Goal: Task Accomplishment & Management: Manage account settings

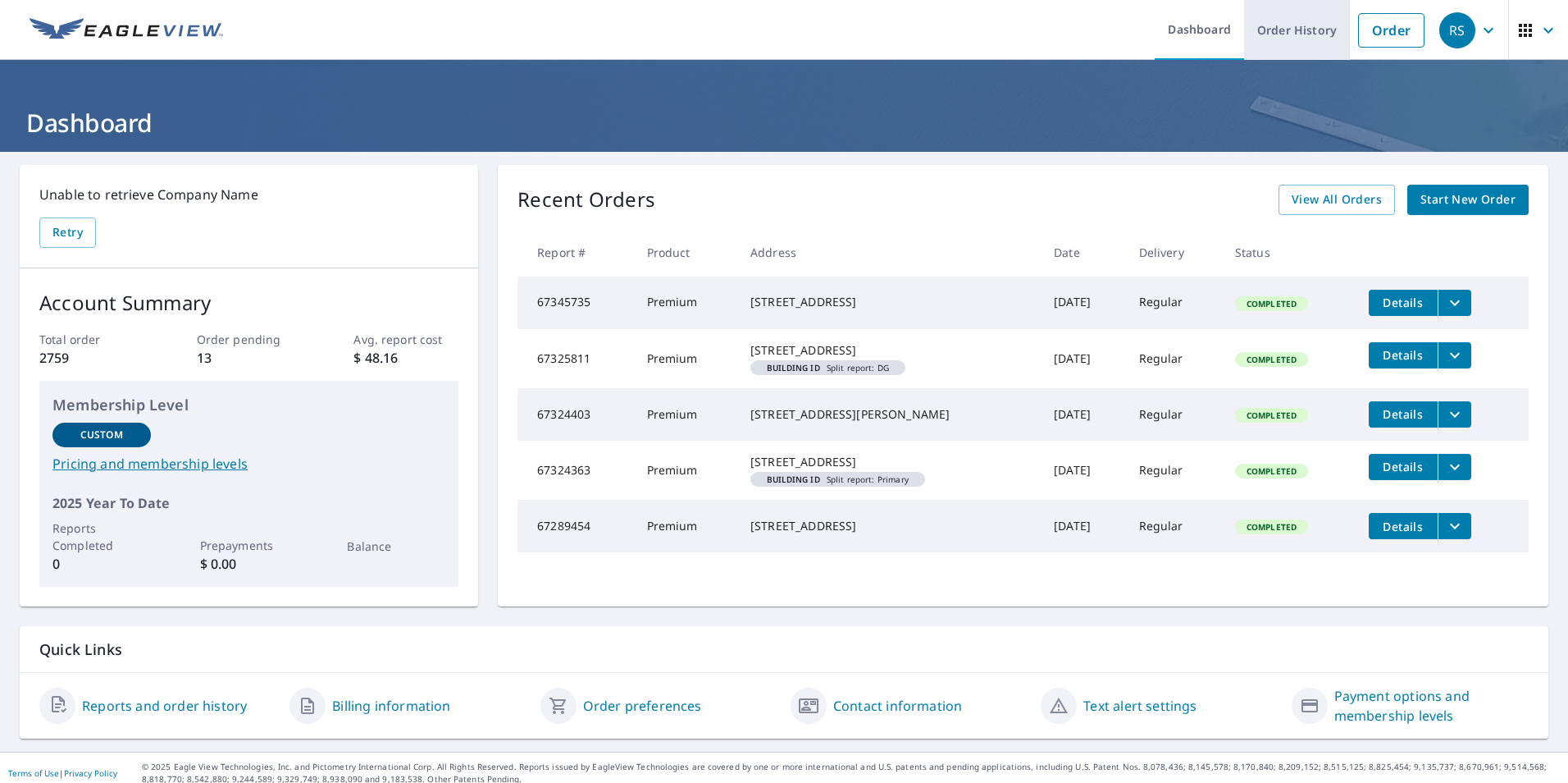
click at [1250, 22] on link "Order History" at bounding box center [1297, 29] width 106 height 60
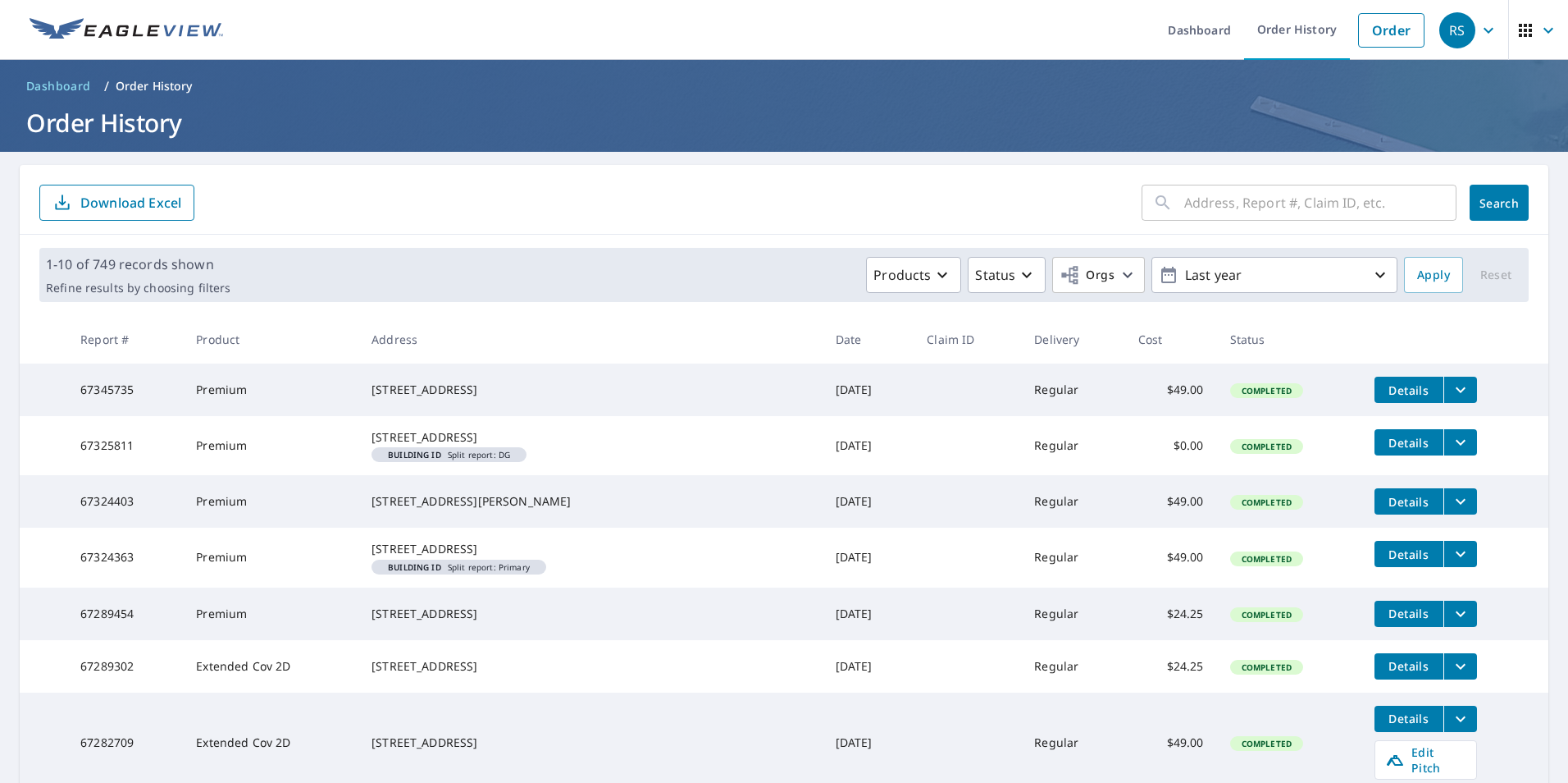
click at [1199, 207] on input "text" at bounding box center [1320, 202] width 272 height 46
type input "35 cedar"
click button "Search" at bounding box center [1499, 202] width 59 height 36
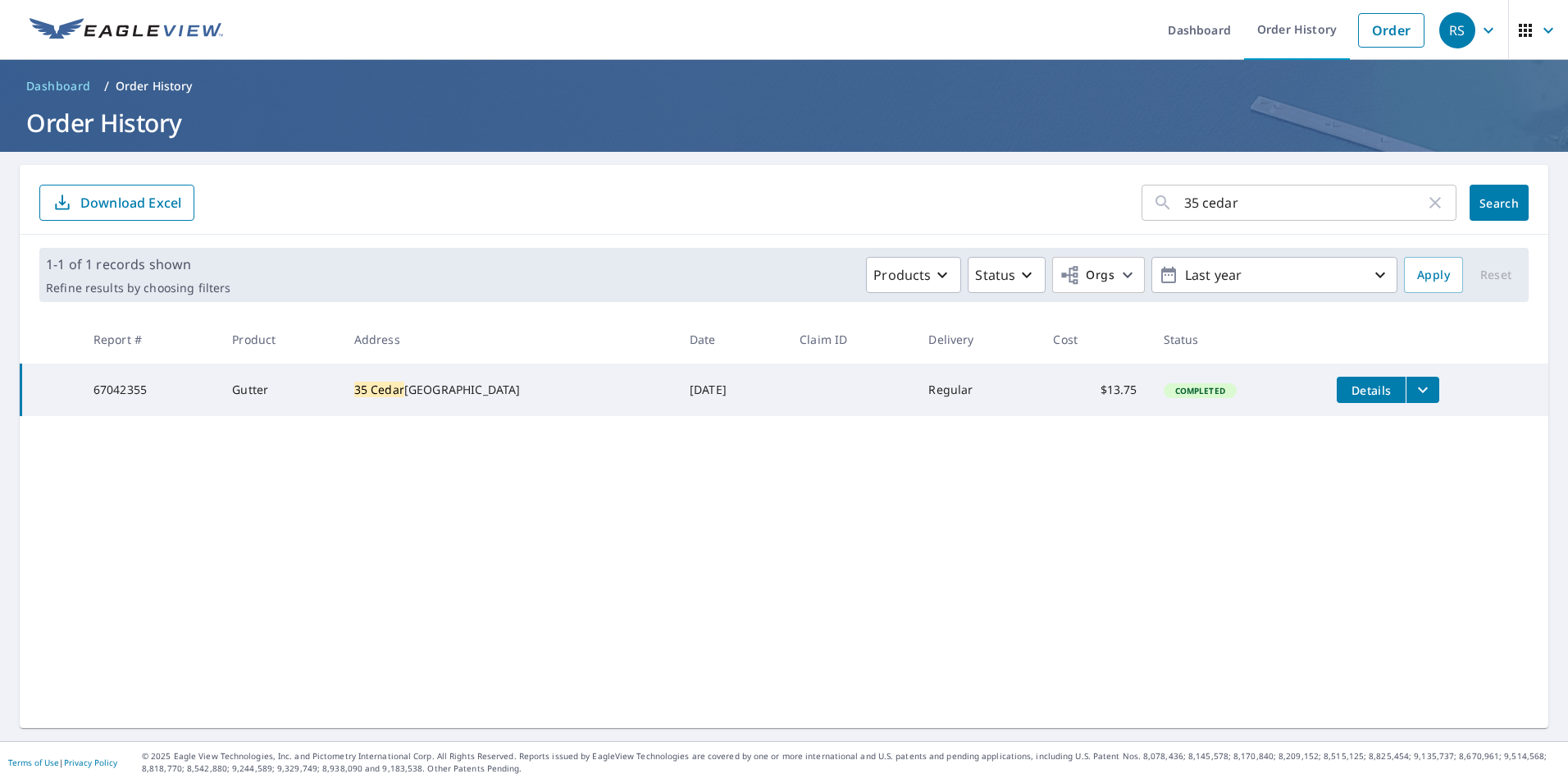
click at [1419, 402] on button "filesDropdownBtn-67042355" at bounding box center [1423, 389] width 33 height 27
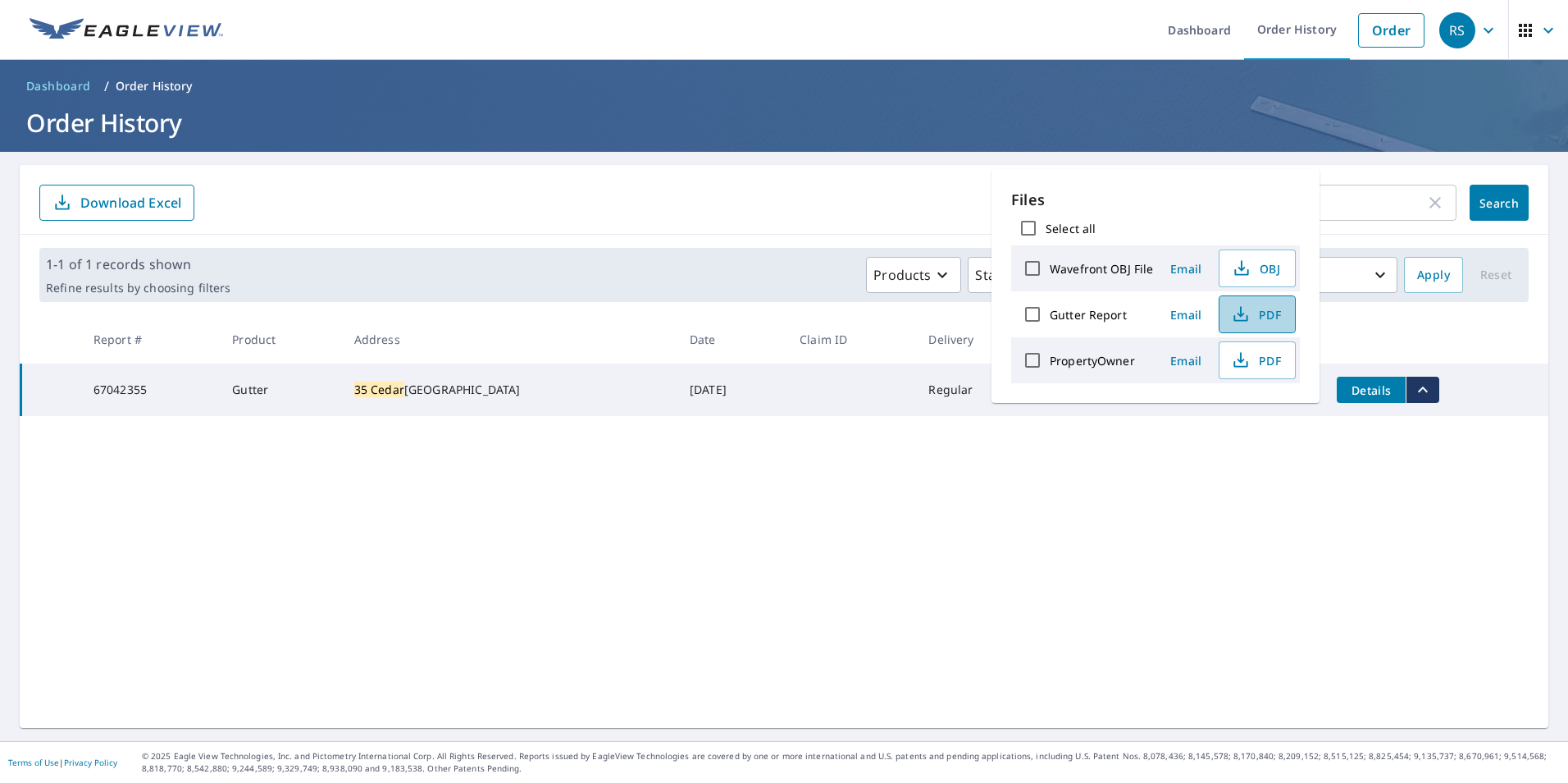
click at [1250, 312] on span "PDF" at bounding box center [1255, 314] width 52 height 20
